Goal: Task Accomplishment & Management: Manage account settings

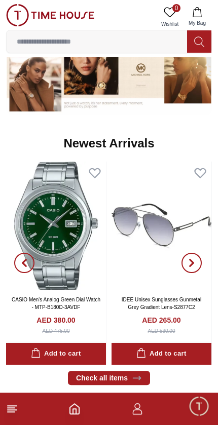
scroll to position [453, 0]
click at [191, 264] on icon "button" at bounding box center [191, 263] width 3 height 7
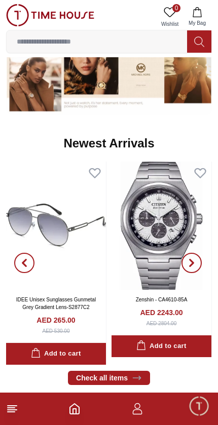
click at [186, 267] on span "button" at bounding box center [191, 263] width 20 height 20
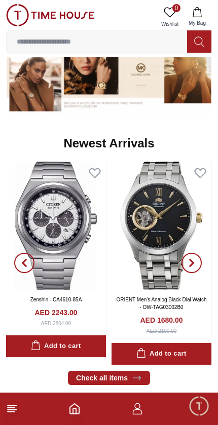
click at [184, 268] on span "button" at bounding box center [191, 263] width 20 height 20
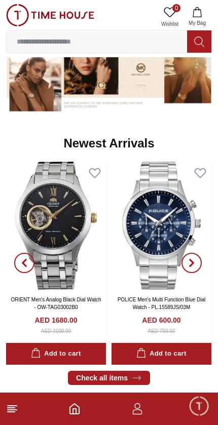
scroll to position [0, 0]
click at [187, 265] on span "button" at bounding box center [191, 263] width 20 height 20
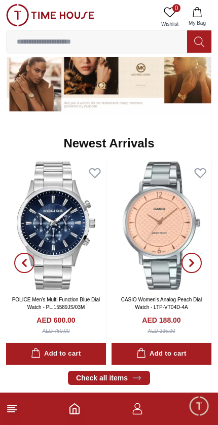
click at [191, 263] on icon "button" at bounding box center [191, 263] width 8 height 8
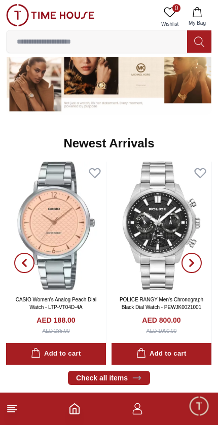
click at [192, 262] on icon "button" at bounding box center [191, 263] width 3 height 7
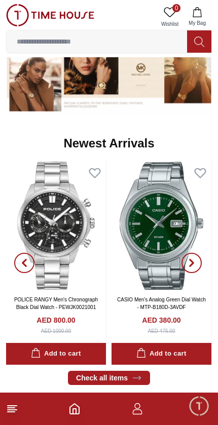
click at [194, 262] on icon "button" at bounding box center [191, 263] width 8 height 8
click at [189, 261] on icon "button" at bounding box center [191, 263] width 8 height 8
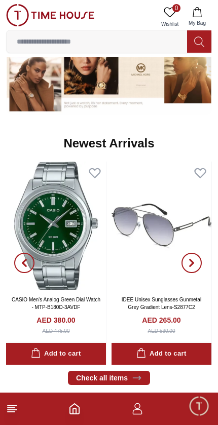
click at [193, 260] on icon "button" at bounding box center [191, 263] width 8 height 8
click at [184, 266] on span "button" at bounding box center [191, 263] width 20 height 20
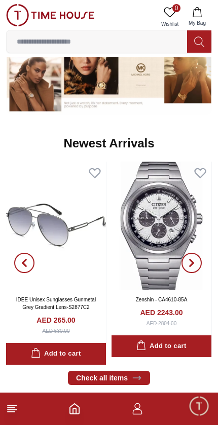
click at [189, 261] on icon "button" at bounding box center [191, 263] width 8 height 8
click at [190, 260] on icon "button" at bounding box center [191, 263] width 3 height 7
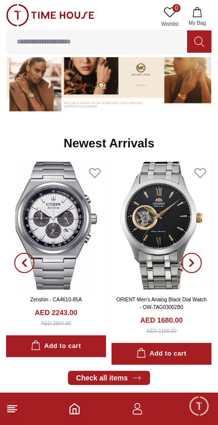
scroll to position [453, 0]
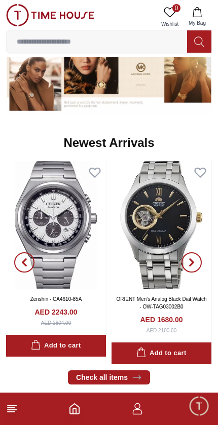
click at [192, 414] on span "Minimize live chat window" at bounding box center [198, 405] width 29 height 29
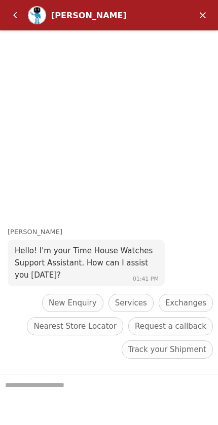
click at [204, 10] on em "Minimize" at bounding box center [202, 15] width 20 height 20
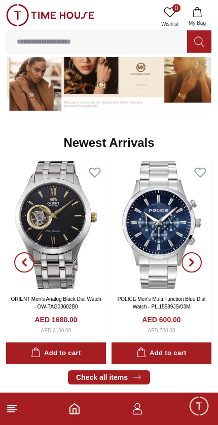
click at [138, 411] on icon "button" at bounding box center [137, 408] width 12 height 12
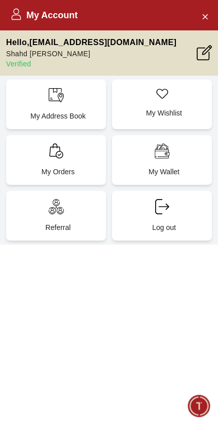
click at [78, 156] on div "My Orders" at bounding box center [56, 160] width 100 height 50
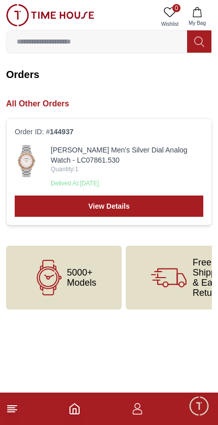
click at [111, 201] on link "View Details" at bounding box center [109, 205] width 188 height 21
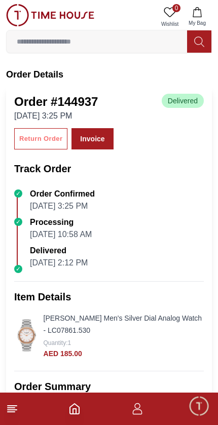
click at [46, 136] on div "Return Order" at bounding box center [40, 139] width 43 height 12
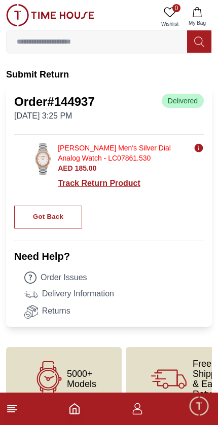
click at [114, 180] on div "Track Return Product" at bounding box center [131, 183] width 146 height 12
